Goal: Use online tool/utility: Utilize a website feature to perform a specific function

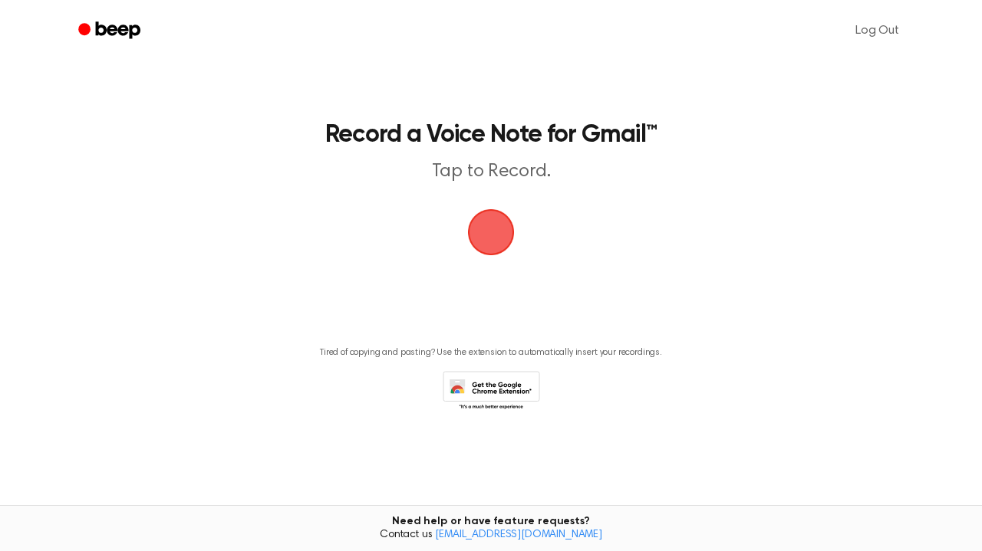
click at [479, 226] on span "button" at bounding box center [490, 232] width 43 height 43
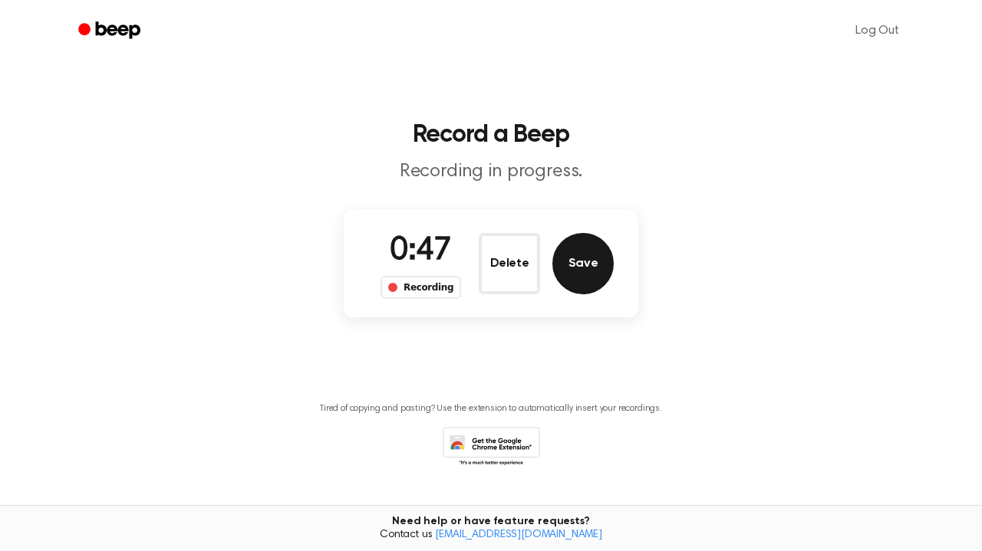
click at [588, 265] on button "Save" at bounding box center [582, 263] width 61 height 61
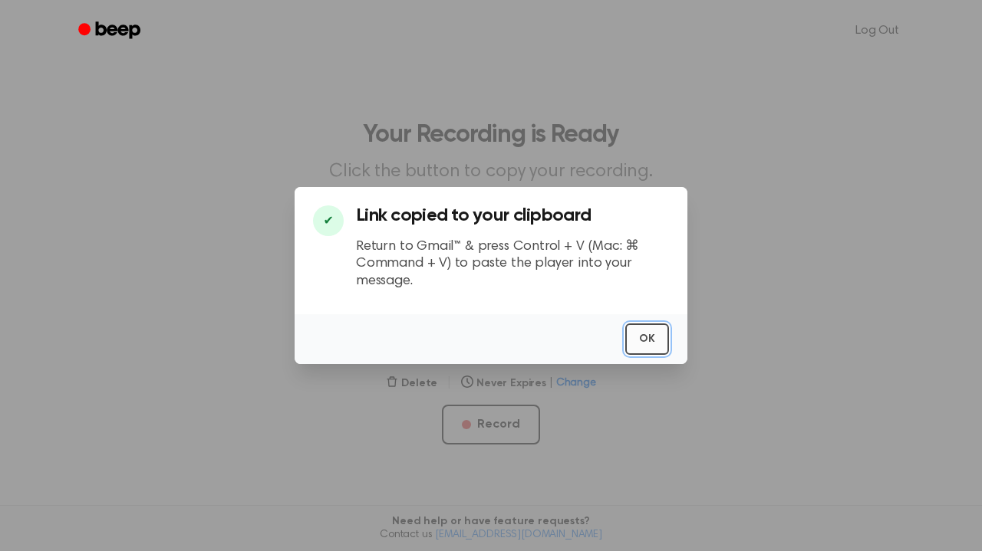
click at [658, 345] on button "OK" at bounding box center [647, 339] width 44 height 31
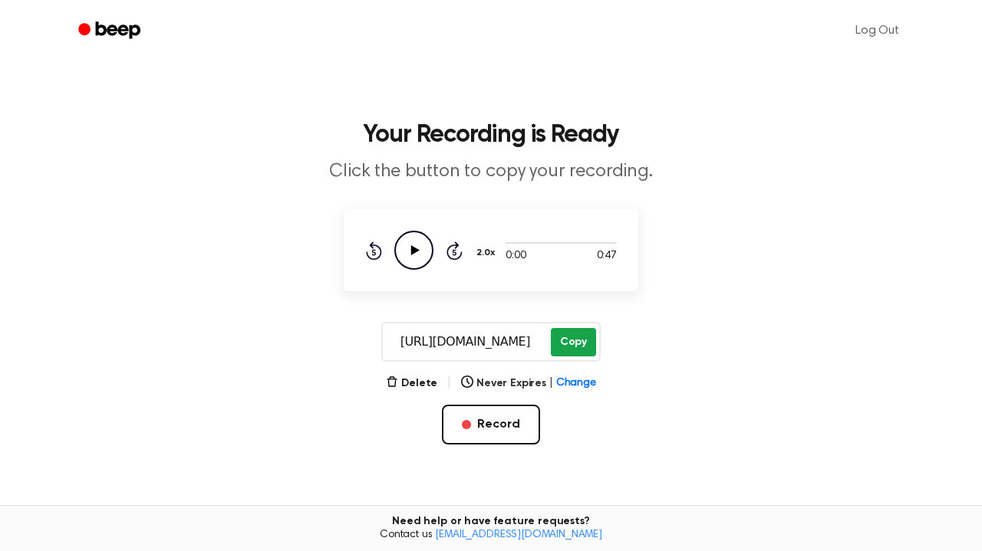
drag, startPoint x: 574, startPoint y: 339, endPoint x: 565, endPoint y: 335, distance: 10.0
click at [574, 339] on button "Copy" at bounding box center [573, 342] width 45 height 28
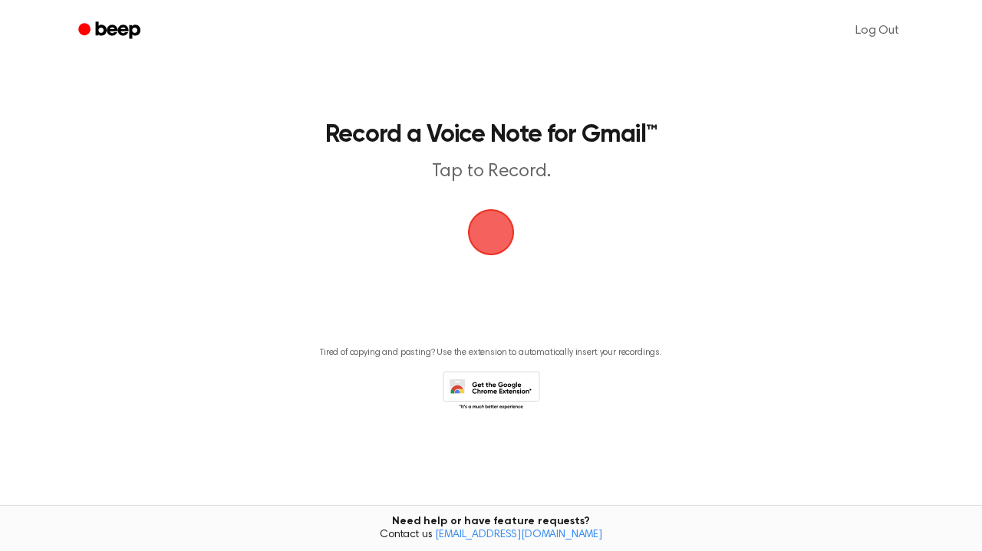
click at [494, 242] on span "button" at bounding box center [490, 232] width 63 height 63
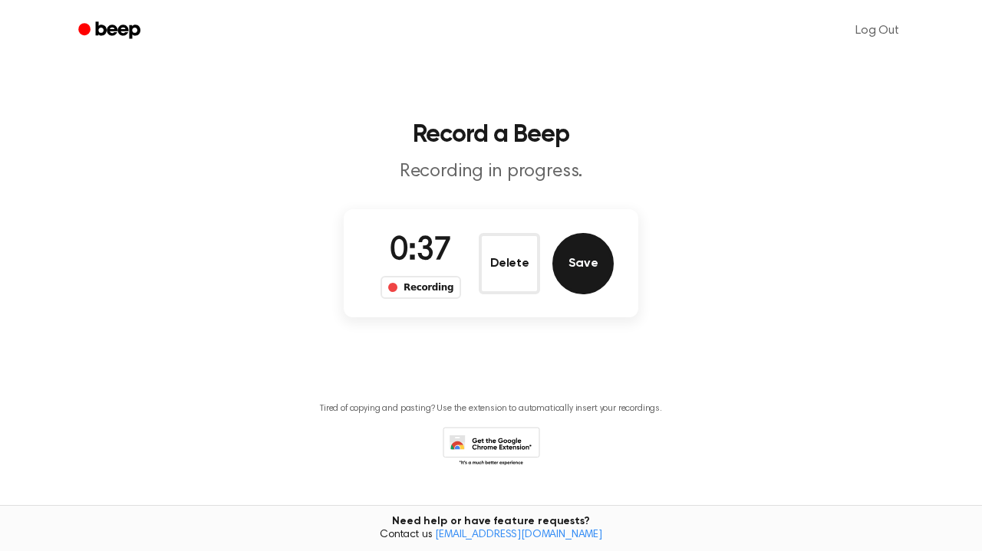
click at [590, 265] on button "Save" at bounding box center [582, 263] width 61 height 61
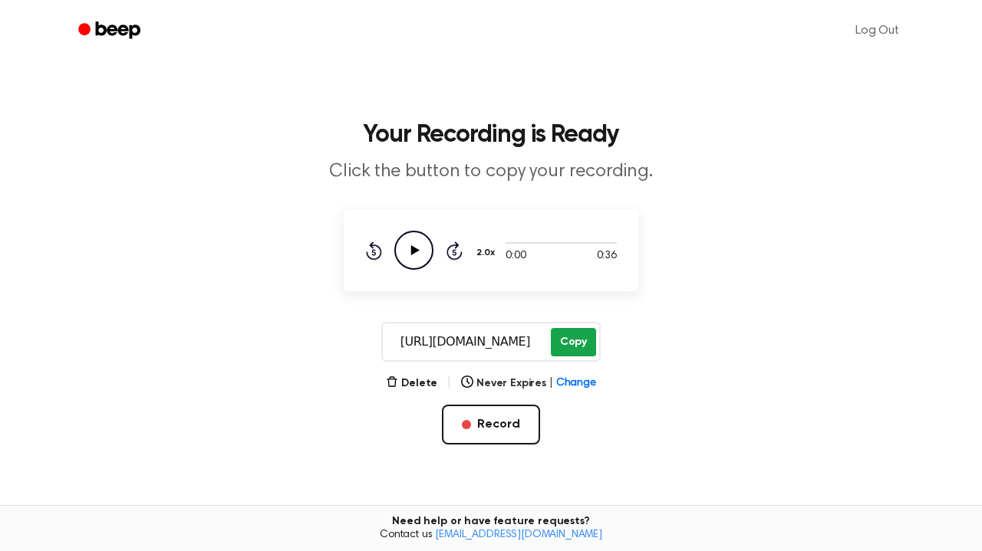
click at [566, 344] on button "Copy" at bounding box center [573, 342] width 45 height 28
